Goal: Task Accomplishment & Management: Use online tool/utility

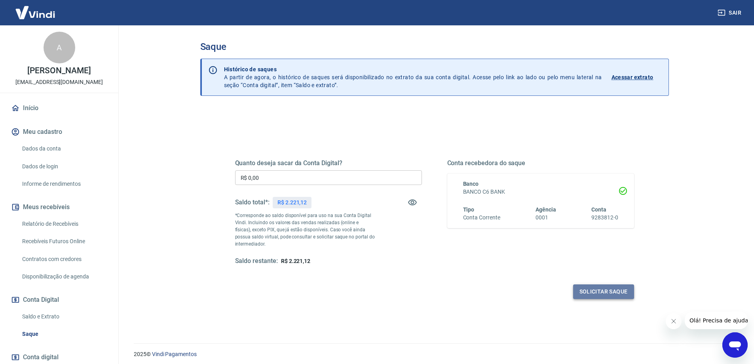
click at [611, 289] on button "Solicitar saque" at bounding box center [603, 291] width 61 height 15
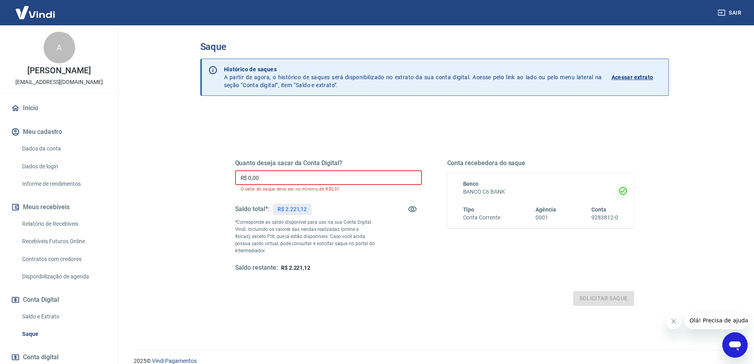
drag, startPoint x: 249, startPoint y: 179, endPoint x: 279, endPoint y: 175, distance: 30.0
click at [279, 176] on input "R$ 0,00" at bounding box center [328, 177] width 187 height 15
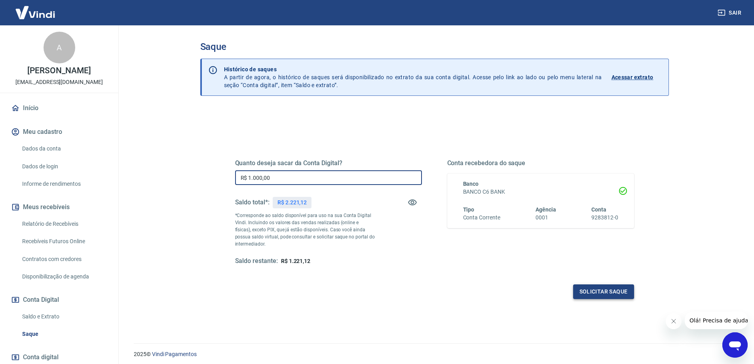
type input "R$ 1.000,00"
click at [590, 291] on button "Solicitar saque" at bounding box center [603, 291] width 61 height 15
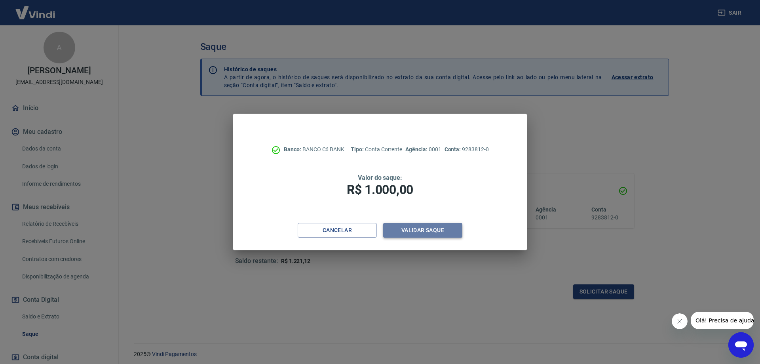
click at [414, 230] on button "Validar saque" at bounding box center [422, 230] width 79 height 15
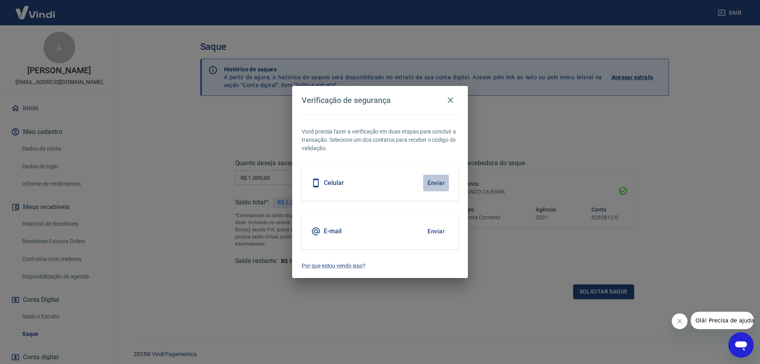
click at [434, 182] on button "Enviar" at bounding box center [436, 183] width 26 height 17
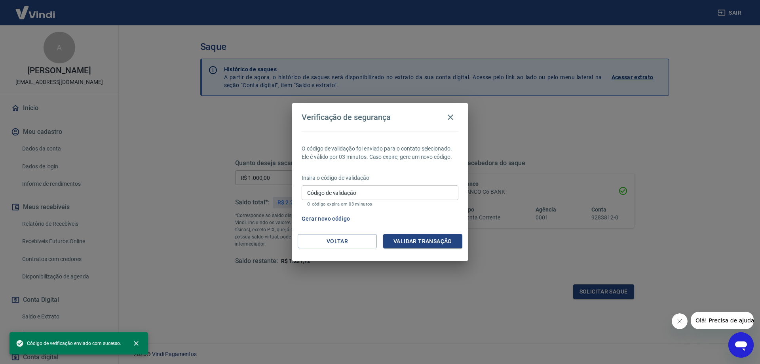
click at [365, 190] on input "Código de validação" at bounding box center [380, 192] width 157 height 15
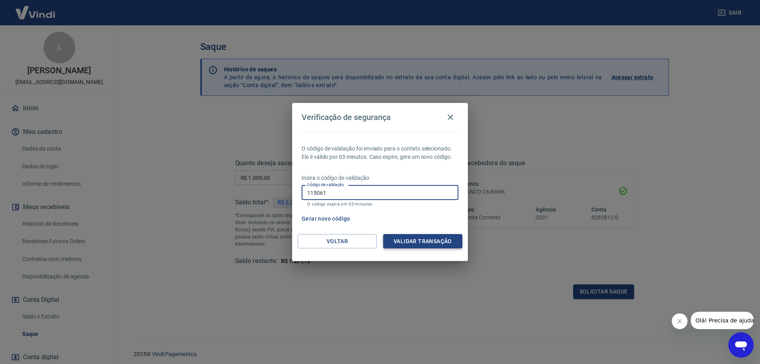
click at [451, 241] on button "Validar transação" at bounding box center [422, 241] width 79 height 15
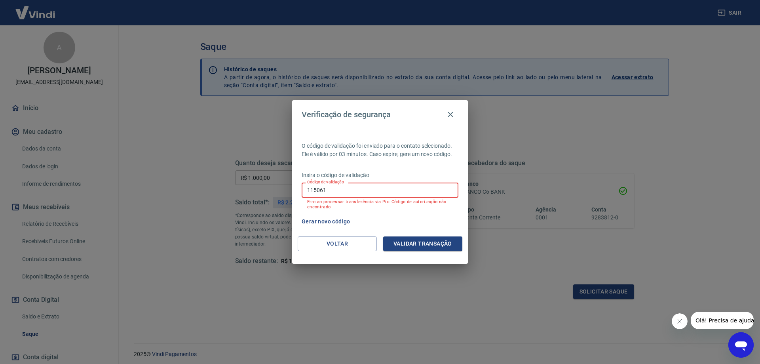
drag, startPoint x: 342, startPoint y: 193, endPoint x: 259, endPoint y: 191, distance: 84.0
click at [259, 191] on div "Verificação de segurança O código de validação foi enviado para o contato selec…" at bounding box center [380, 182] width 760 height 364
drag, startPoint x: 339, startPoint y: 190, endPoint x: 270, endPoint y: 196, distance: 68.7
click at [270, 196] on div "Verificação de segurança O código de validação foi enviado para o contato selec…" at bounding box center [380, 182] width 760 height 364
type input "661283"
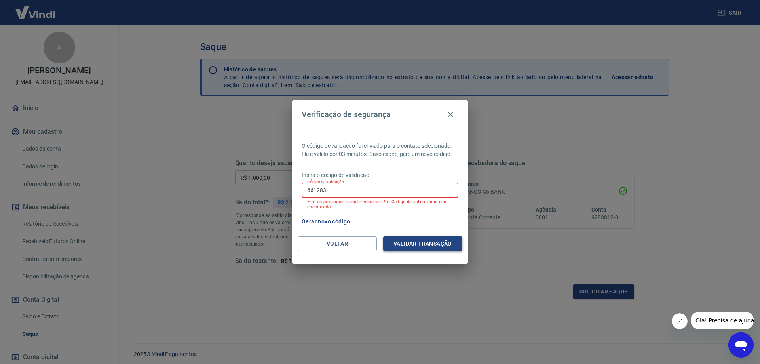
click at [417, 248] on button "Validar transação" at bounding box center [422, 243] width 79 height 15
